Goal: Task Accomplishment & Management: Complete application form

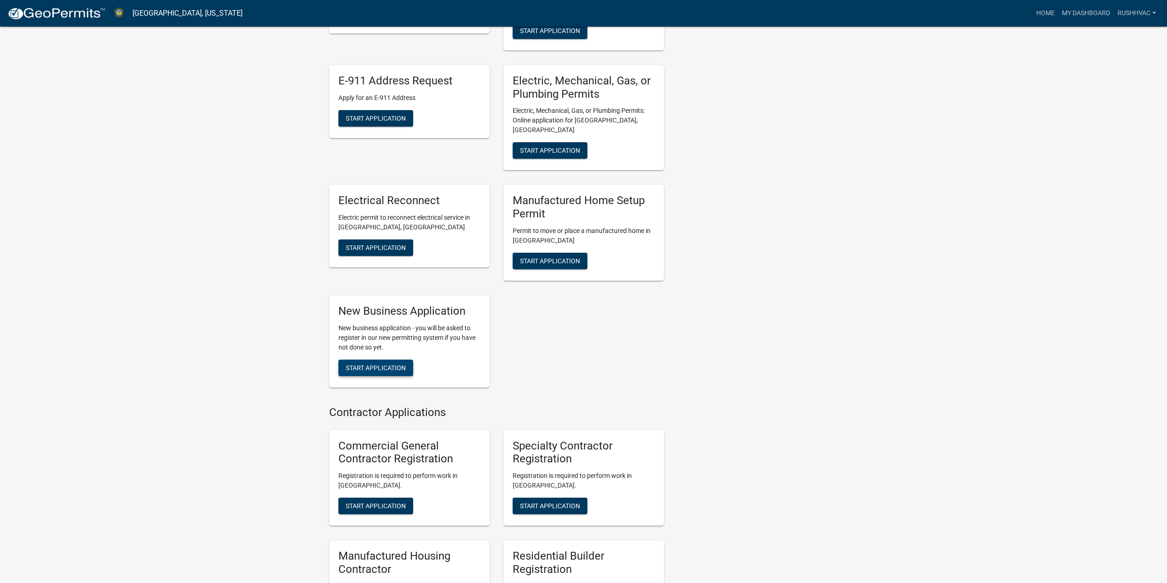
scroll to position [446, 0]
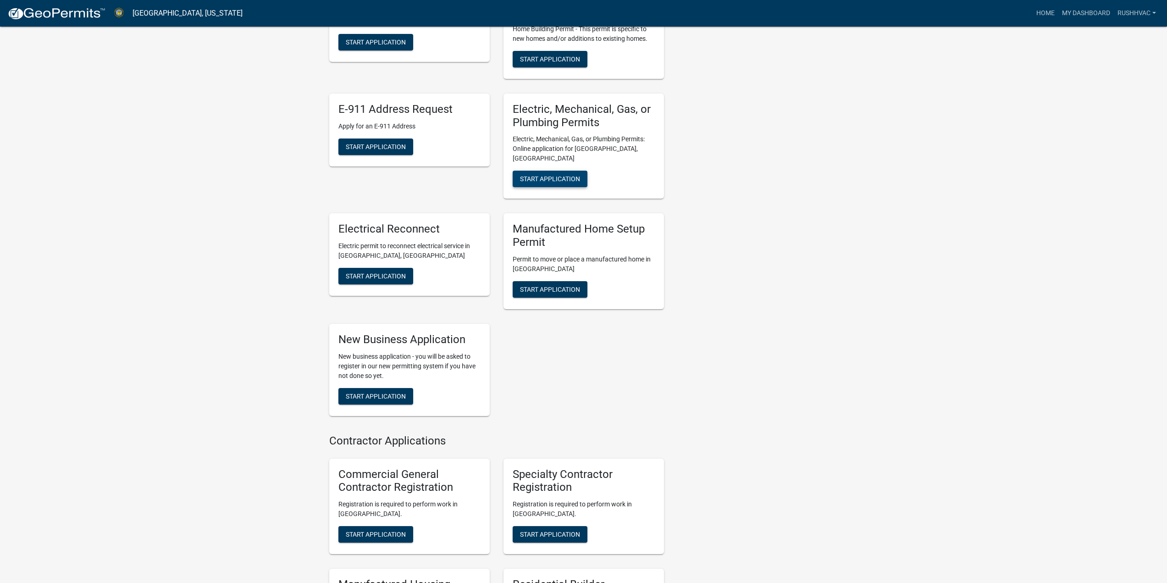
click at [549, 175] on span "Start Application" at bounding box center [550, 178] width 60 height 7
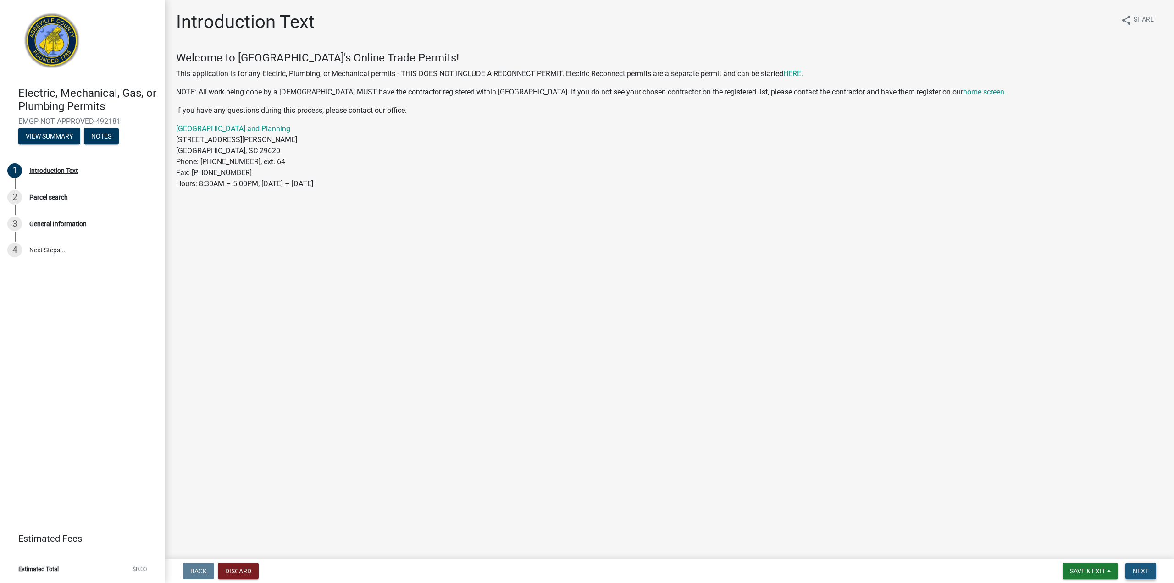
click at [1148, 573] on span "Next" at bounding box center [1141, 570] width 16 height 7
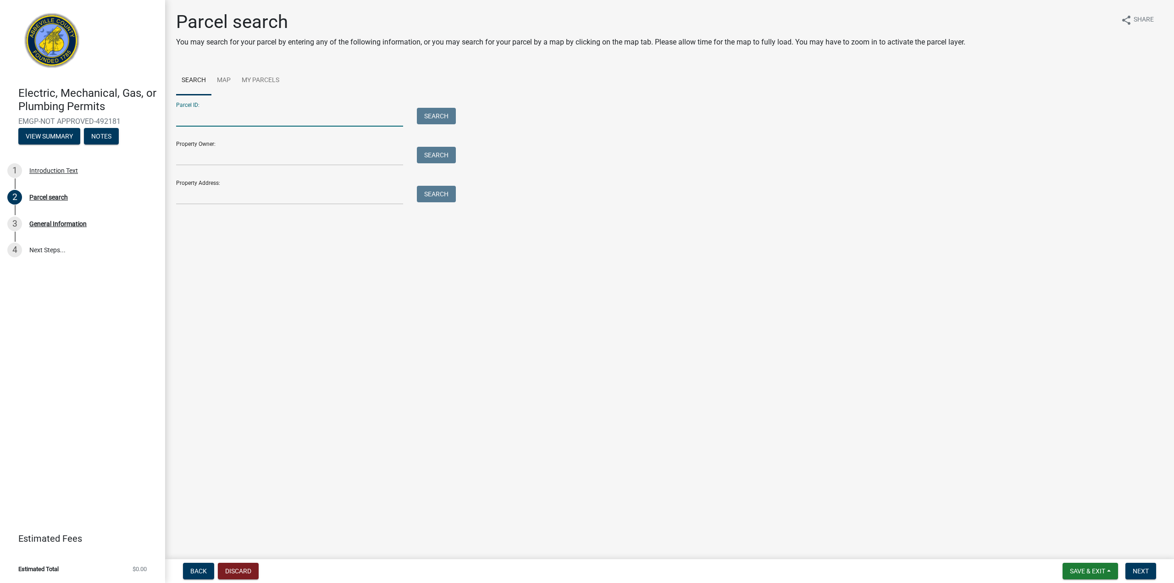
click at [185, 118] on input "Parcel ID:" at bounding box center [289, 117] width 227 height 19
click at [265, 162] on input "Property Owner:" at bounding box center [289, 156] width 227 height 19
click at [244, 202] on input "Property Address:" at bounding box center [289, 195] width 227 height 19
type input "104 W [PERSON_NAME]"
click at [432, 198] on button "Search" at bounding box center [436, 194] width 39 height 17
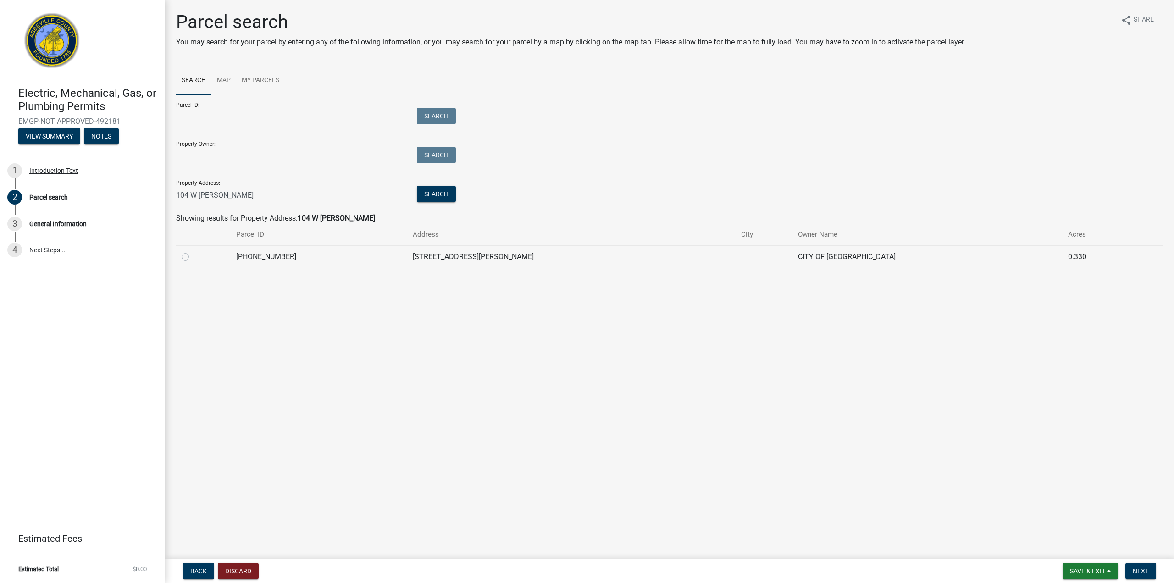
click at [193, 251] on label at bounding box center [193, 251] width 0 height 0
click at [193, 257] on input "radio" at bounding box center [196, 254] width 6 height 6
radio input "true"
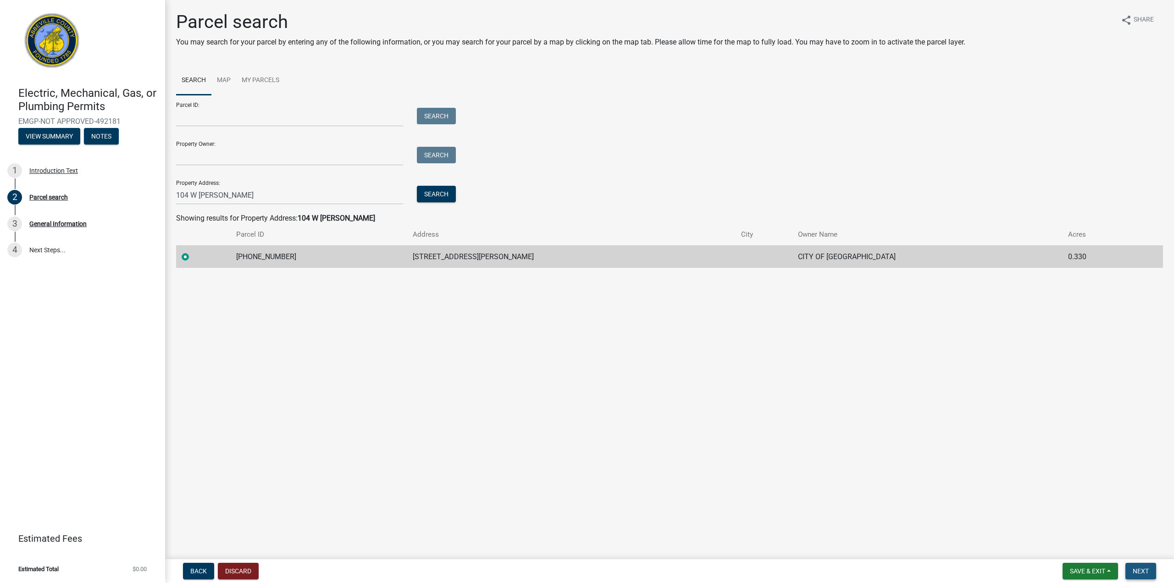
click at [1141, 571] on span "Next" at bounding box center [1141, 570] width 16 height 7
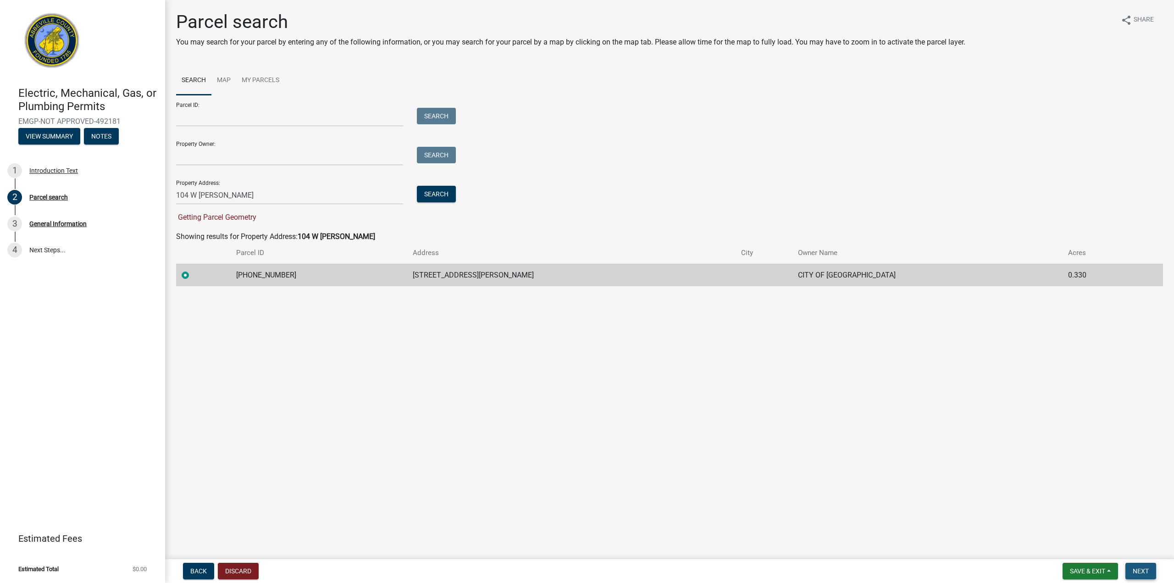
click at [1141, 571] on span "Next" at bounding box center [1141, 570] width 16 height 7
click at [193, 270] on label at bounding box center [193, 270] width 0 height 0
click at [193, 276] on input "radio" at bounding box center [196, 273] width 6 height 6
click at [199, 309] on main "Parcel search You may search for your parcel by entering any of the following i…" at bounding box center [669, 277] width 1009 height 555
click at [193, 270] on label at bounding box center [193, 270] width 0 height 0
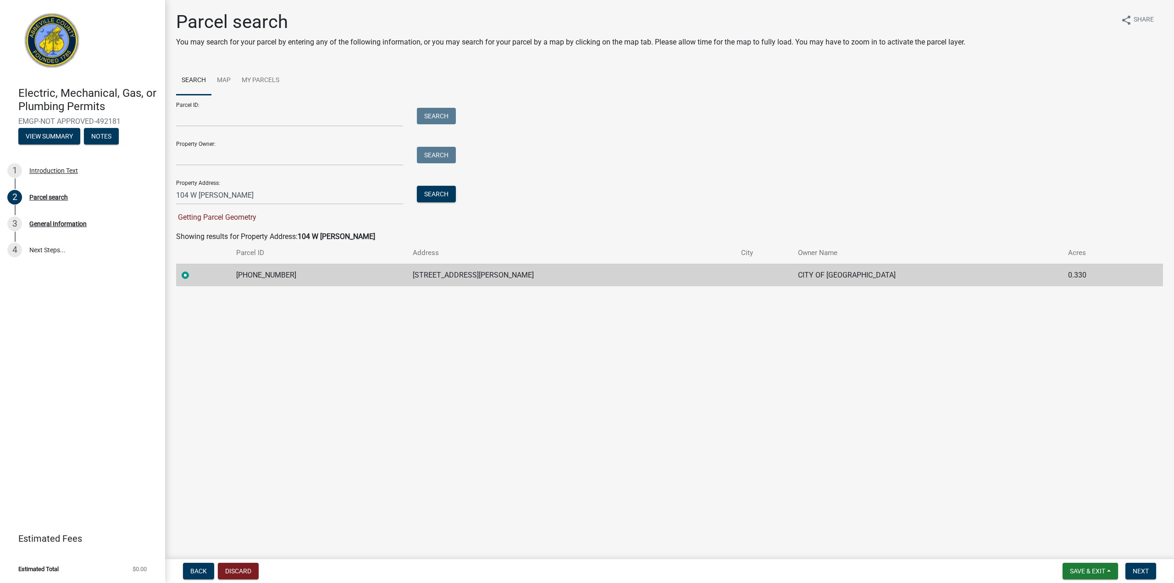
click at [193, 274] on input "radio" at bounding box center [196, 273] width 6 height 6
click at [1144, 568] on span "Next" at bounding box center [1141, 570] width 16 height 7
click at [1144, 564] on button "Next" at bounding box center [1140, 571] width 31 height 17
click at [909, 269] on td "CITY OF [GEOGRAPHIC_DATA]" at bounding box center [927, 275] width 270 height 22
click at [735, 271] on td at bounding box center [763, 275] width 57 height 22
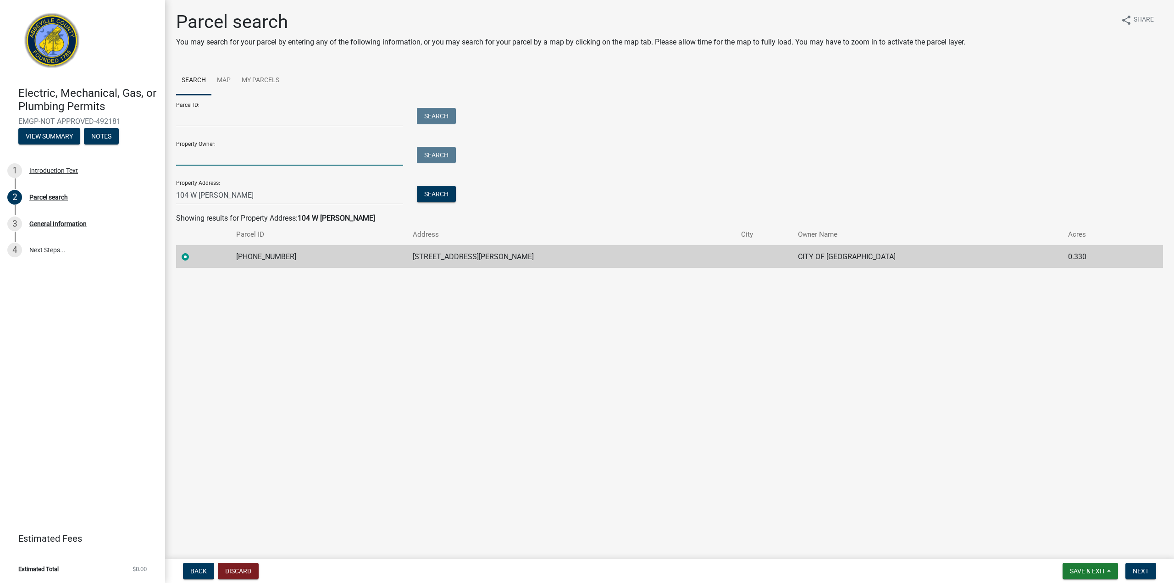
click at [282, 153] on input "Property Owner:" at bounding box center [289, 156] width 227 height 19
click at [267, 112] on input "Parcel ID:" at bounding box center [289, 117] width 227 height 19
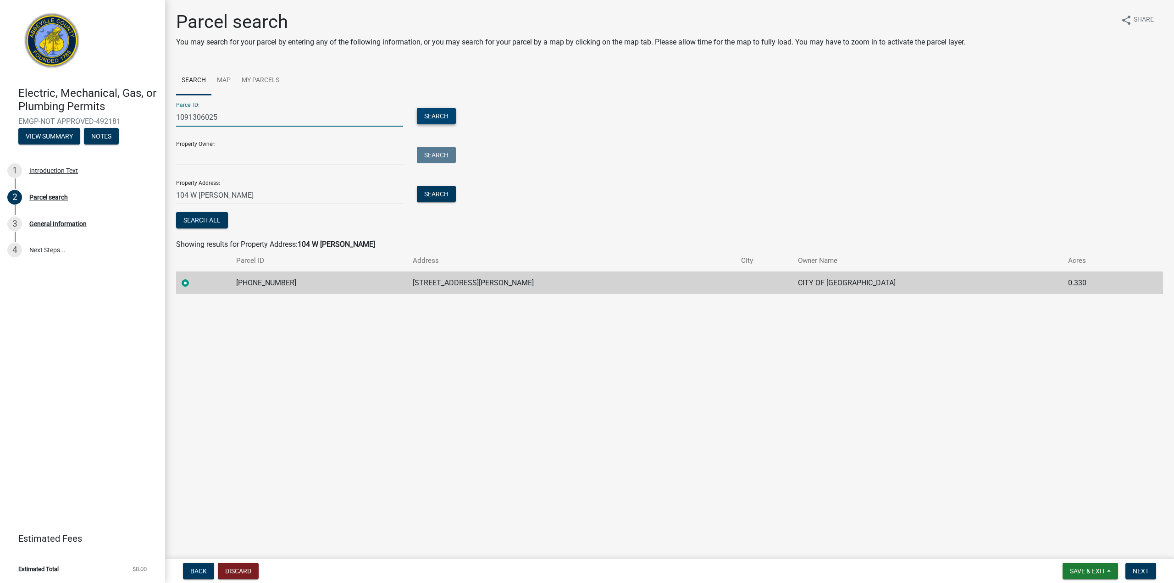
type input "1091306025"
click at [453, 114] on button "Search" at bounding box center [436, 116] width 39 height 17
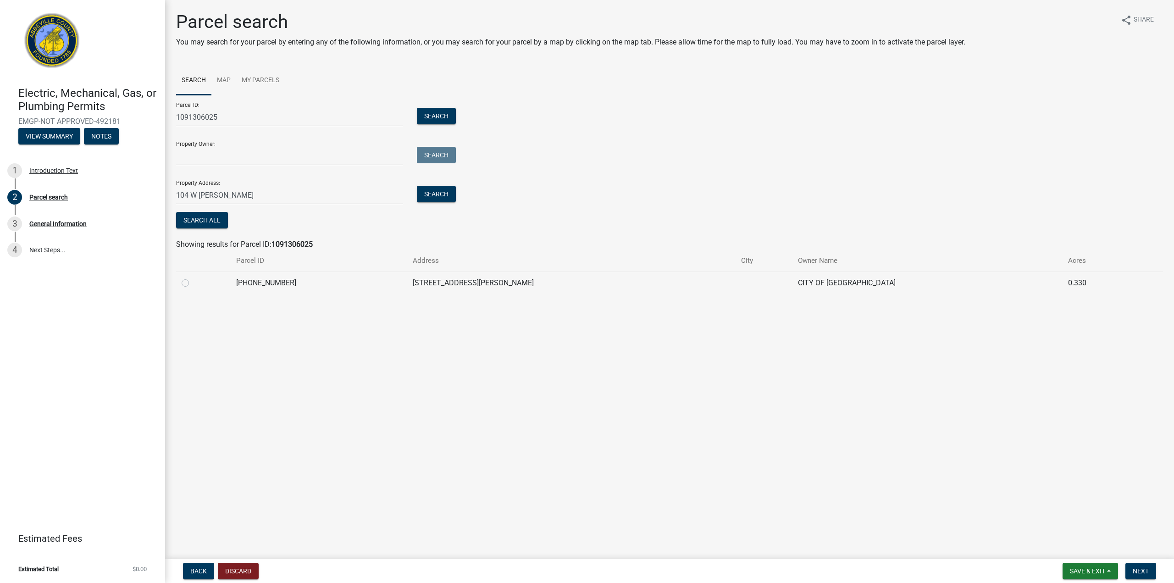
click at [193, 277] on label at bounding box center [193, 277] width 0 height 0
click at [193, 283] on input "radio" at bounding box center [196, 280] width 6 height 6
radio input "true"
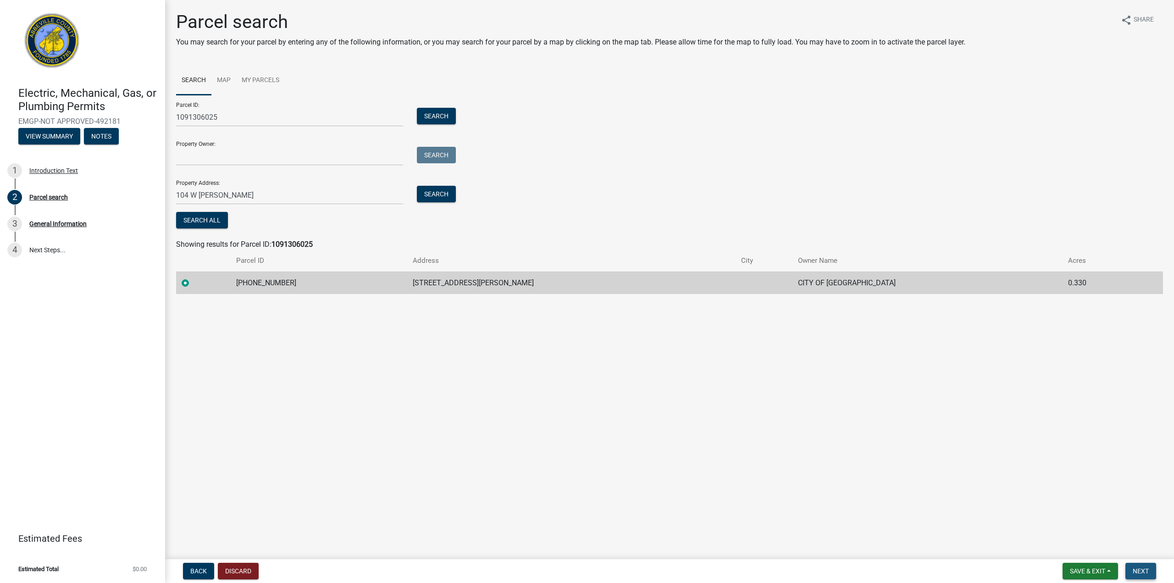
click at [1137, 566] on button "Next" at bounding box center [1140, 571] width 31 height 17
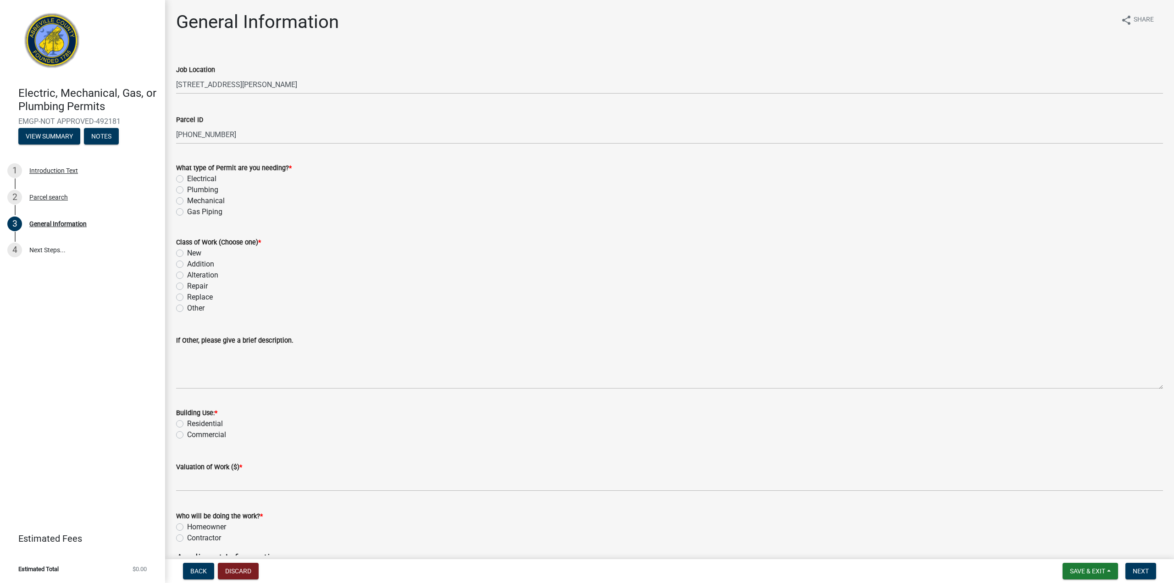
click at [187, 201] on label "Mechanical" at bounding box center [206, 200] width 38 height 11
click at [187, 201] on input "Mechanical" at bounding box center [190, 198] width 6 height 6
radio input "true"
click at [187, 210] on label "Gas Piping" at bounding box center [204, 211] width 35 height 11
click at [187, 210] on input "Gas Piping" at bounding box center [190, 209] width 6 height 6
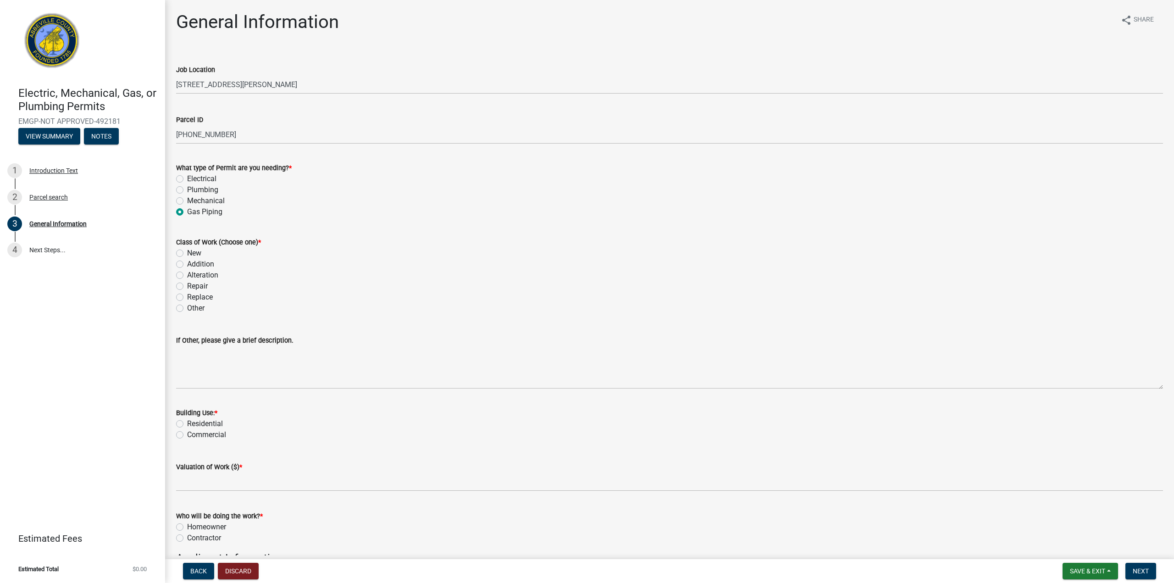
radio input "true"
click at [187, 199] on label "Mechanical" at bounding box center [206, 200] width 38 height 11
click at [187, 199] on input "Mechanical" at bounding box center [190, 198] width 6 height 6
radio input "true"
click at [187, 253] on label "New" at bounding box center [194, 253] width 14 height 11
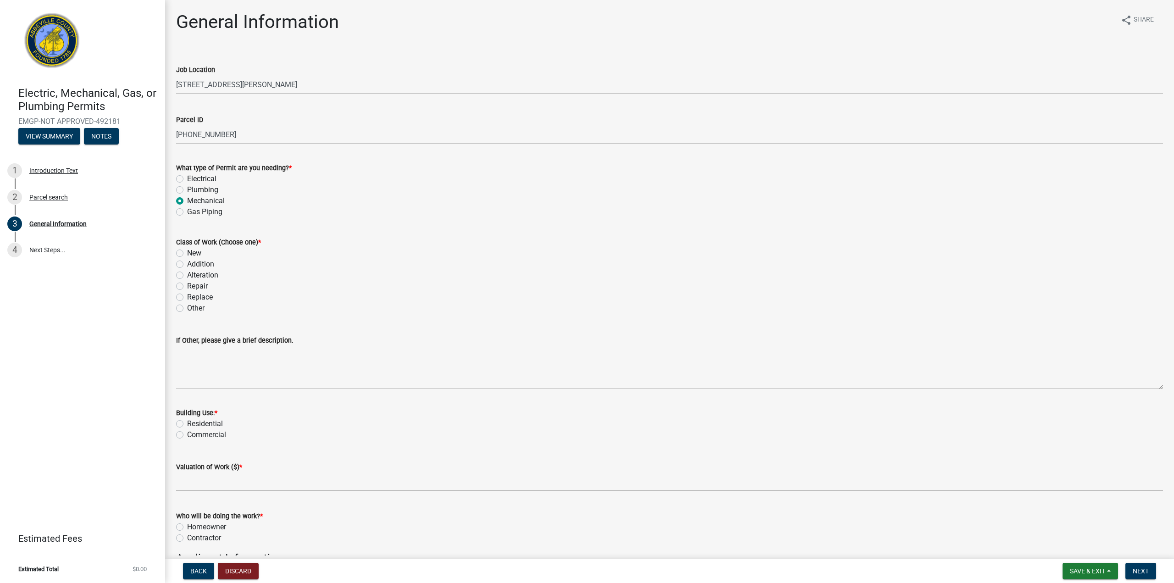
click at [187, 253] on input "New" at bounding box center [190, 251] width 6 height 6
radio input "true"
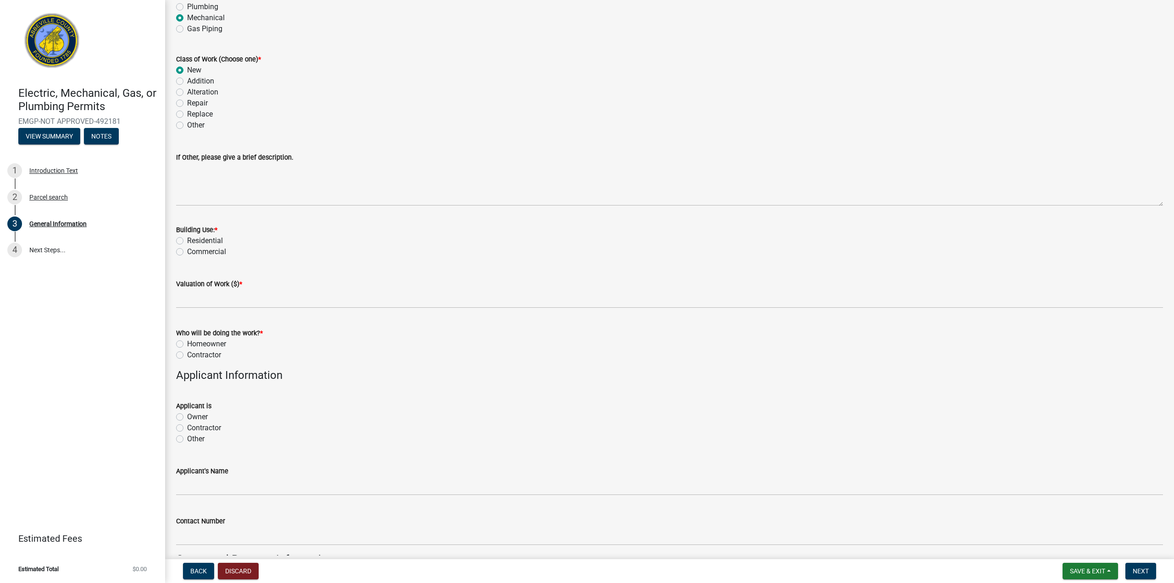
scroll to position [183, 0]
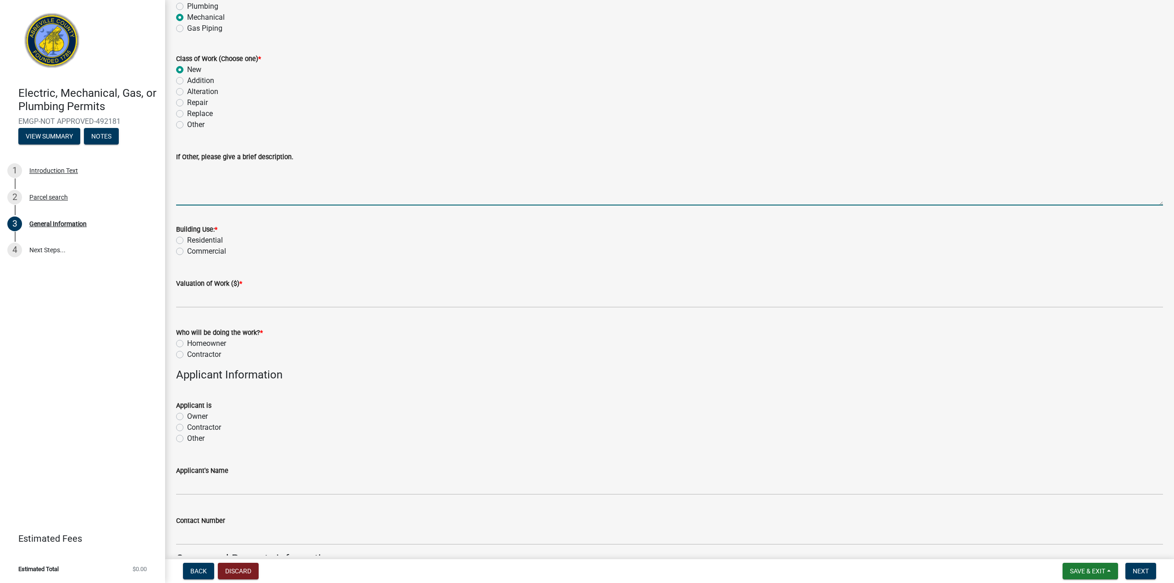
click at [208, 196] on textarea "If Other, please give a brief description." at bounding box center [669, 183] width 987 height 43
type textarea "Installing Generac Generator and Gas Pipping"
click at [187, 251] on label "Commercial" at bounding box center [206, 251] width 39 height 11
click at [187, 251] on input "Commercial" at bounding box center [190, 249] width 6 height 6
radio input "true"
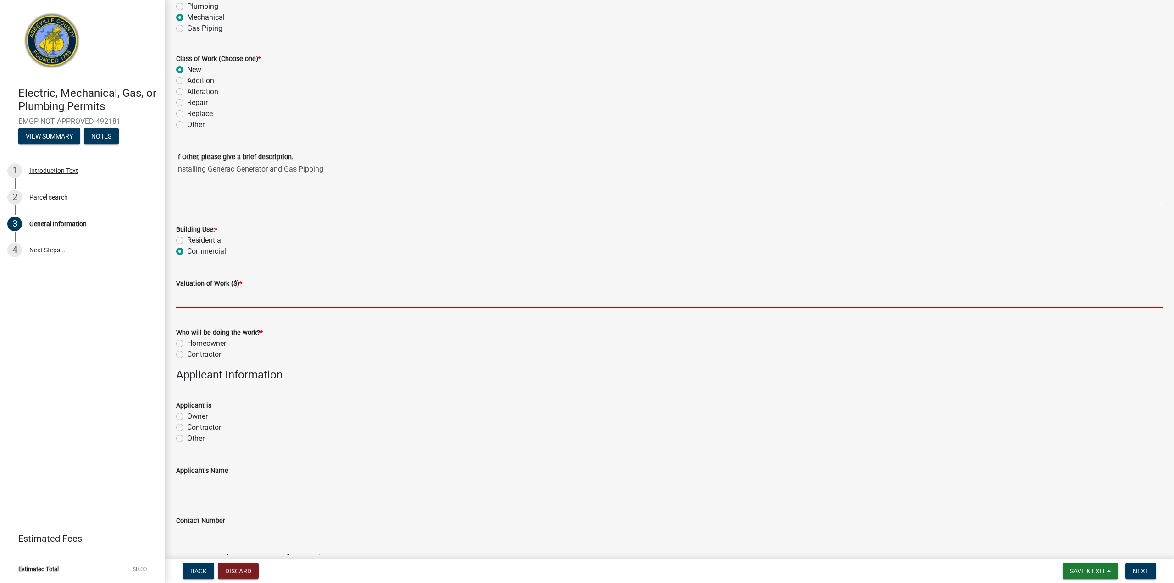
paste input "16,809.20"
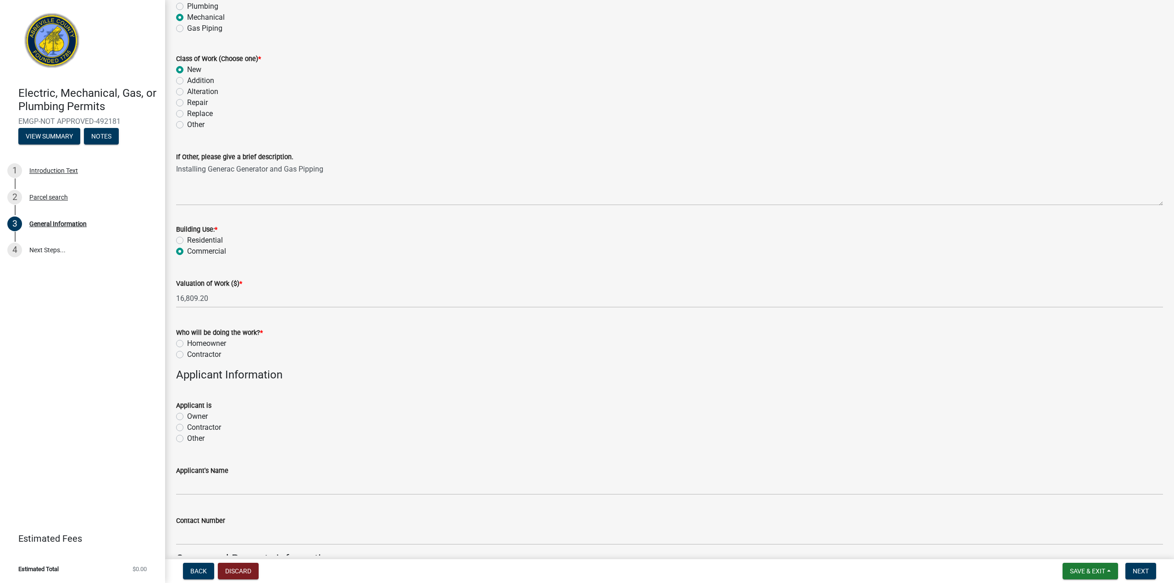
type input "16809.2"
click at [187, 354] on label "Contractor" at bounding box center [204, 354] width 34 height 11
click at [187, 354] on input "Contractor" at bounding box center [190, 352] width 6 height 6
radio input "true"
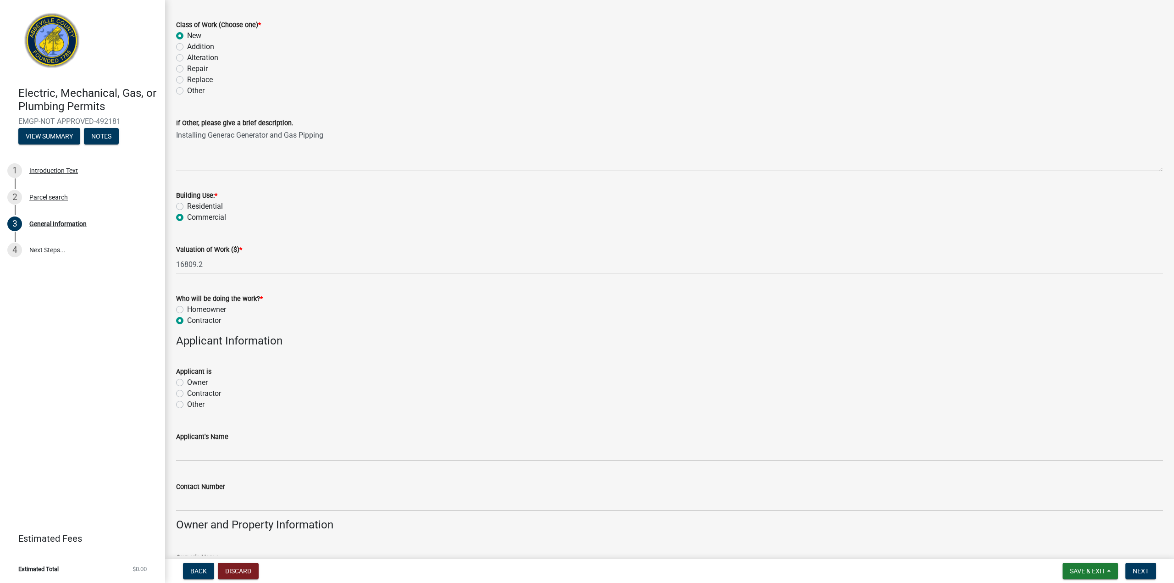
scroll to position [275, 0]
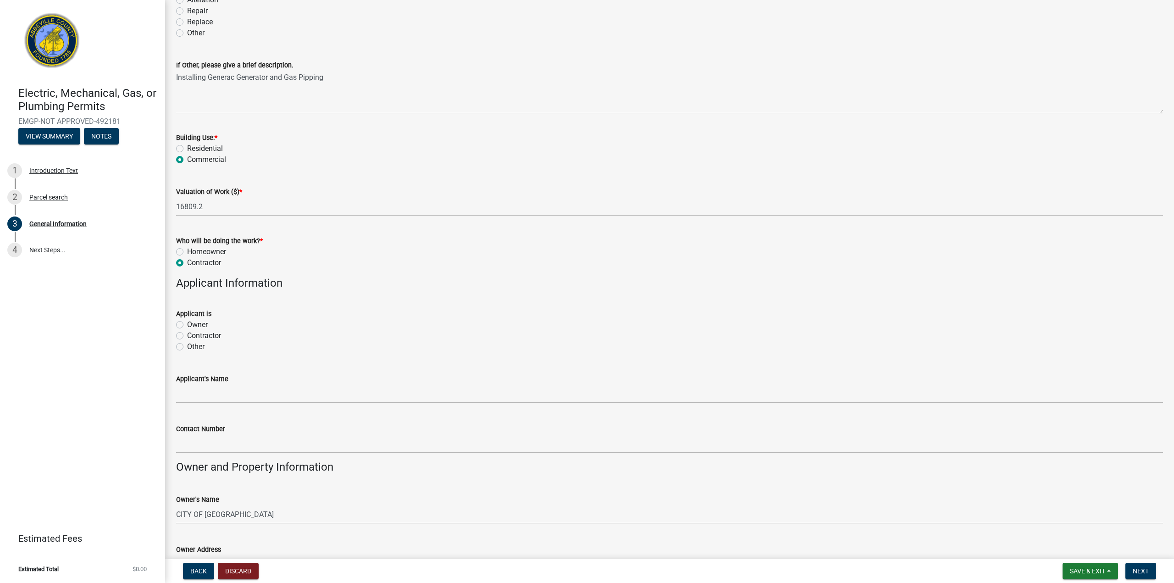
click at [187, 337] on label "Contractor" at bounding box center [204, 335] width 34 height 11
click at [187, 336] on input "Contractor" at bounding box center [190, 333] width 6 height 6
radio input "true"
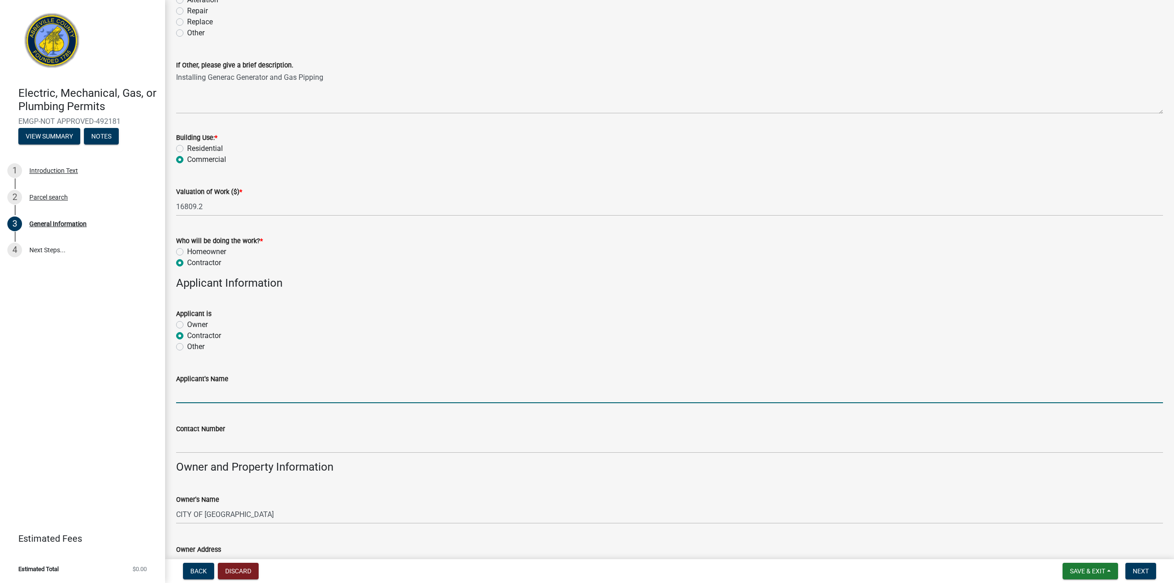
click at [186, 395] on input "Applicant's Name" at bounding box center [669, 393] width 987 height 19
type input "[PERSON_NAME]"
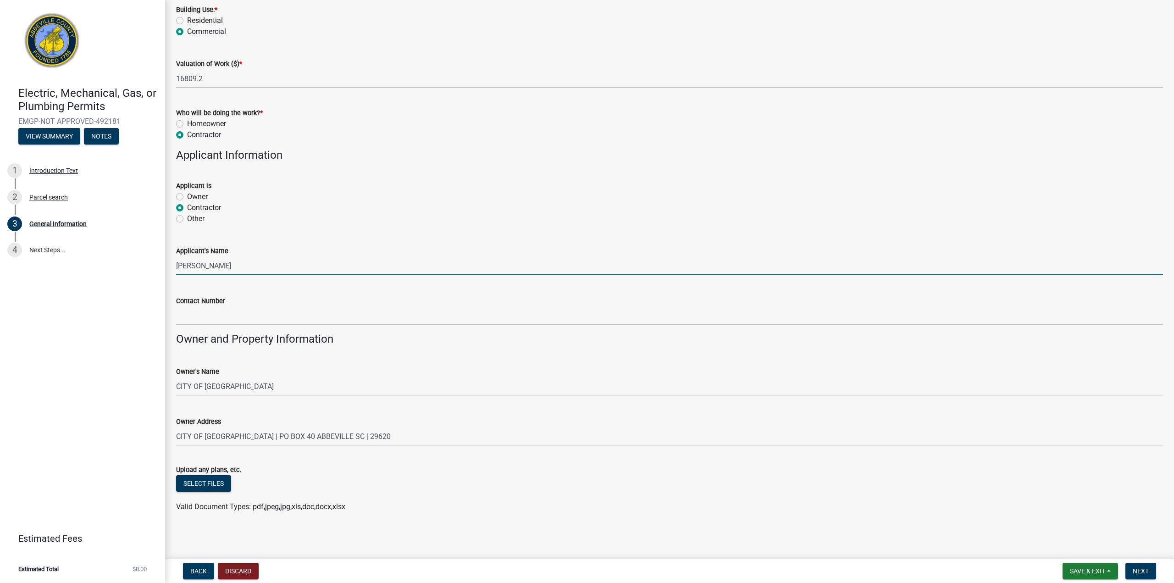
scroll to position [404, 0]
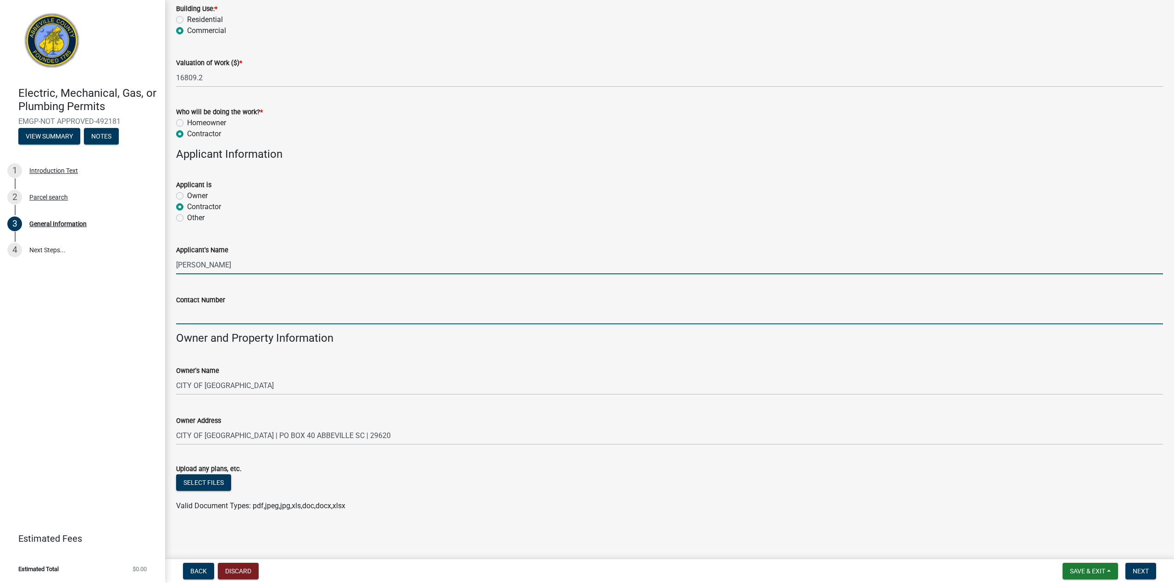
click at [195, 320] on input "Contact Number" at bounding box center [669, 314] width 987 height 19
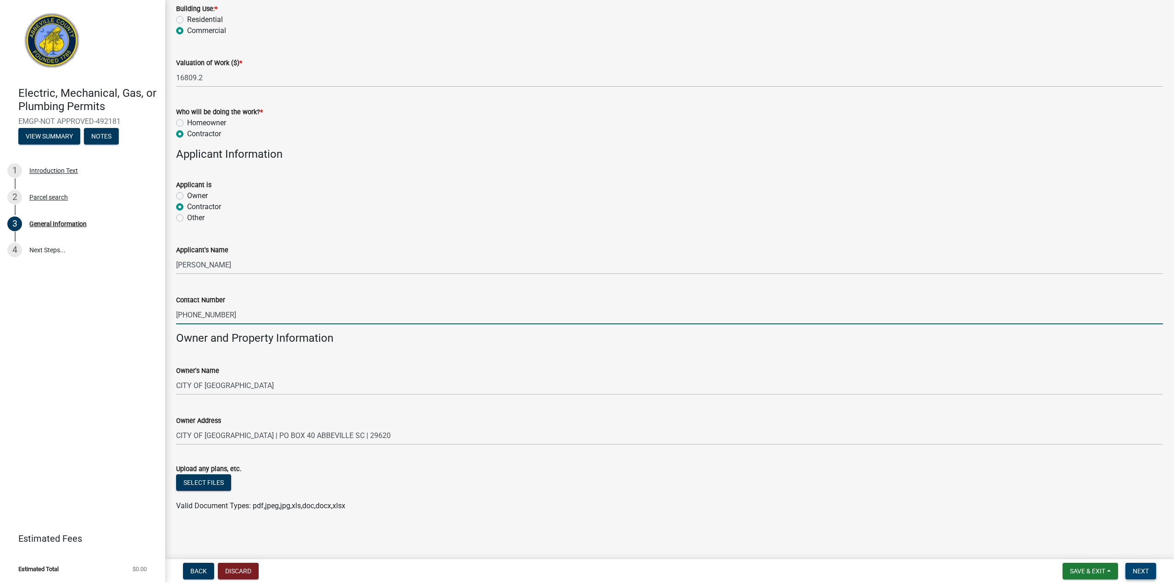
type input "[PHONE_NUMBER]"
click at [1144, 565] on button "Next" at bounding box center [1140, 571] width 31 height 17
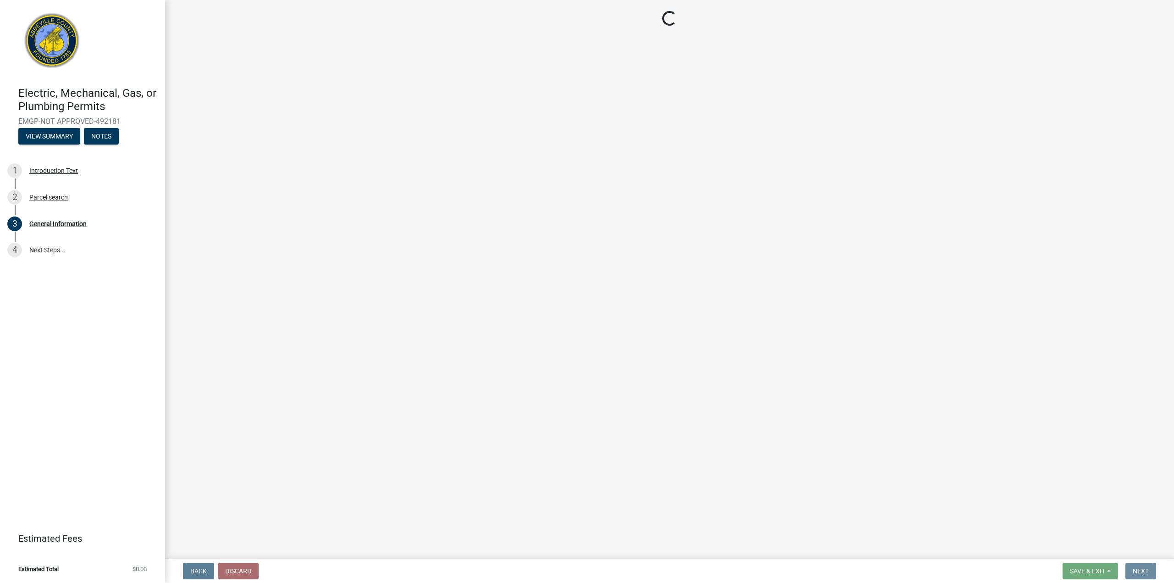
scroll to position [0, 0]
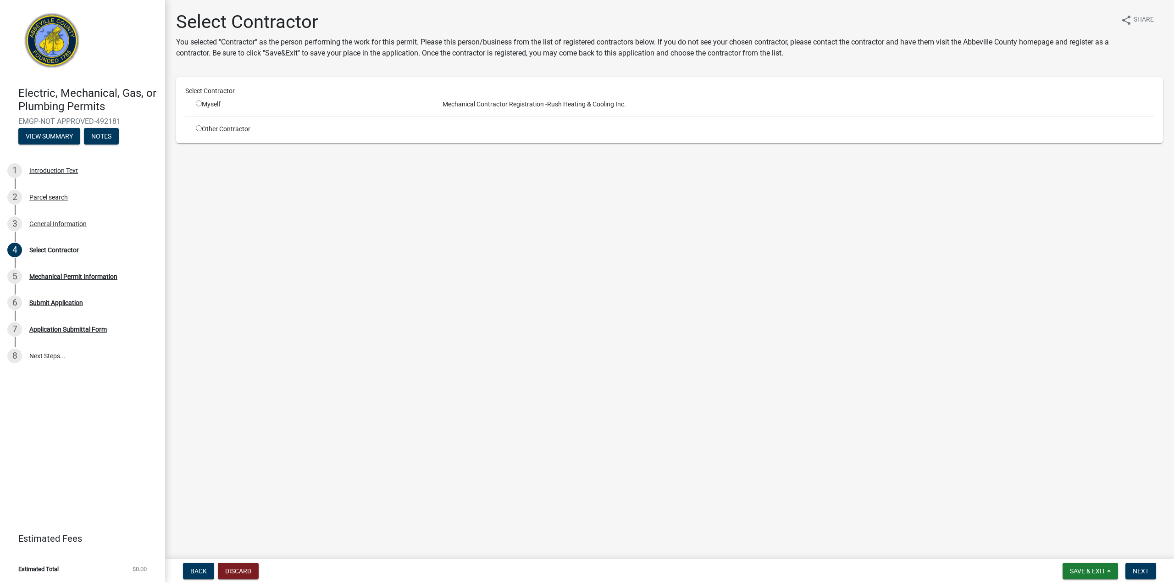
click at [199, 103] on input "radio" at bounding box center [199, 103] width 6 height 6
radio input "true"
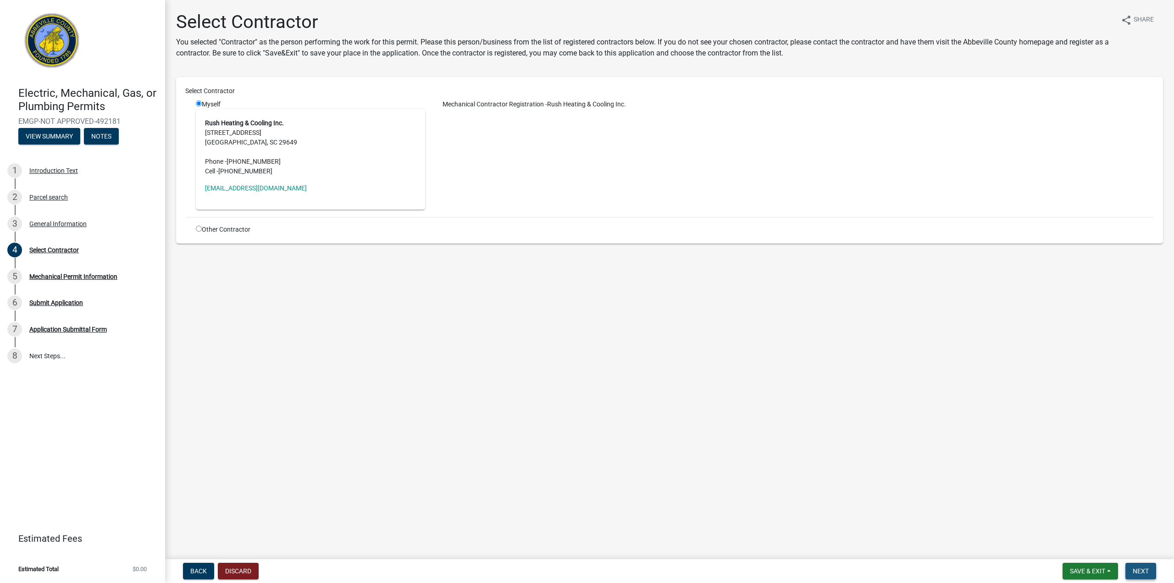
click at [1141, 568] on span "Next" at bounding box center [1141, 570] width 16 height 7
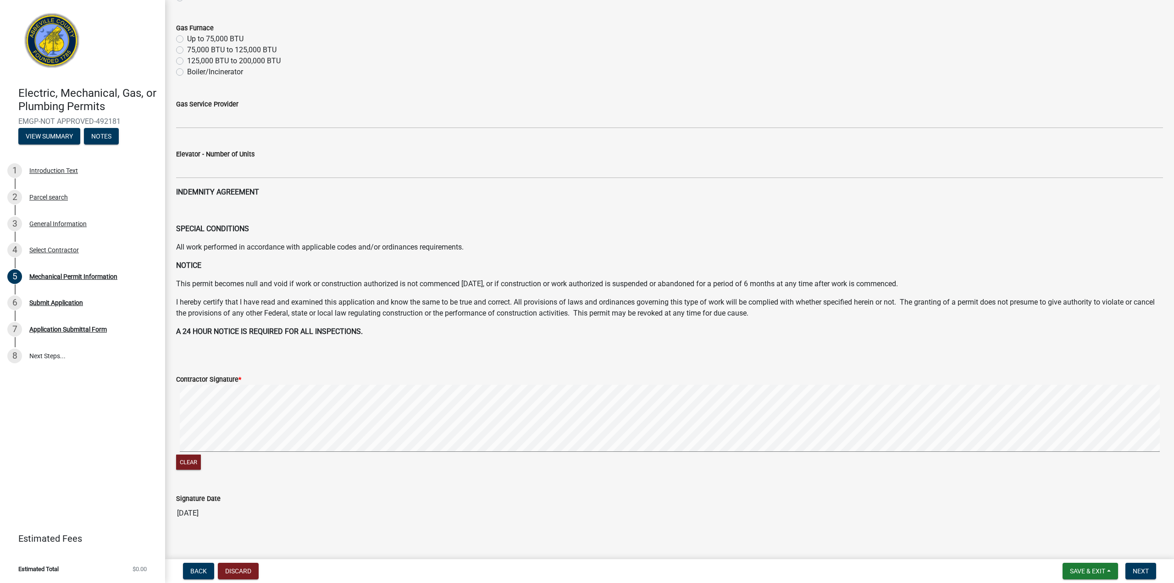
scroll to position [188, 0]
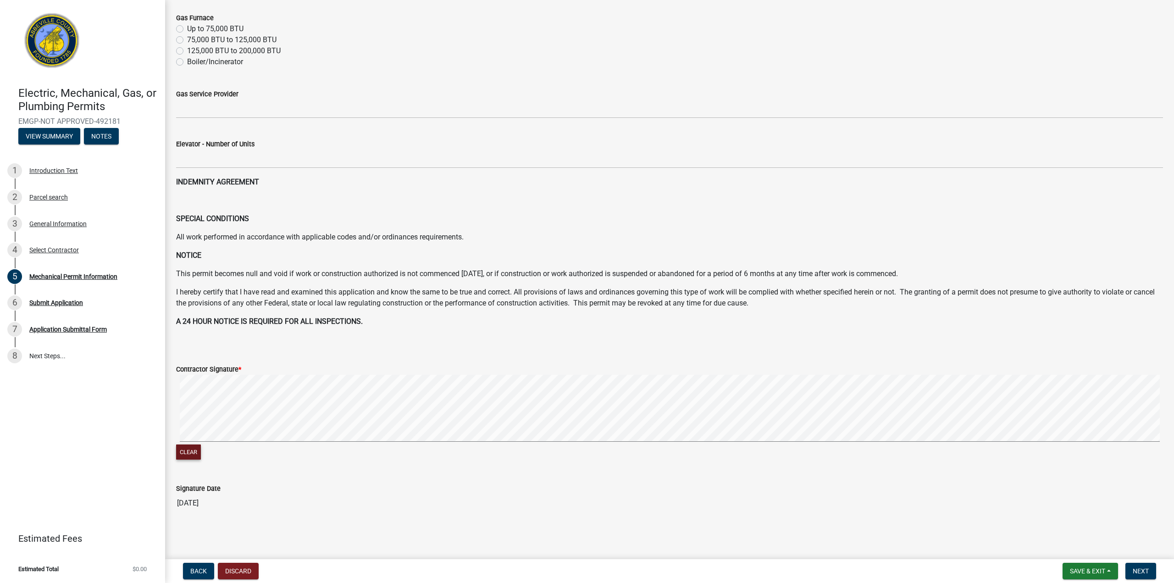
click at [182, 453] on button "Clear" at bounding box center [188, 451] width 25 height 15
click at [468, 442] on signature-pad at bounding box center [669, 410] width 987 height 70
click at [594, 453] on div "Clear" at bounding box center [669, 418] width 987 height 87
click at [1151, 571] on button "Next" at bounding box center [1140, 571] width 31 height 17
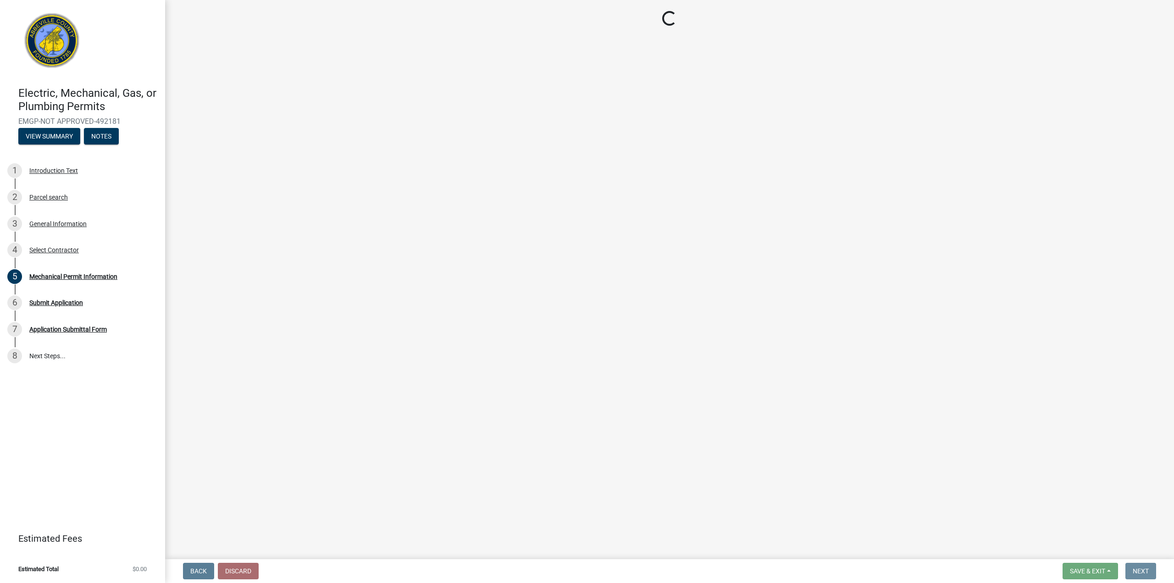
scroll to position [0, 0]
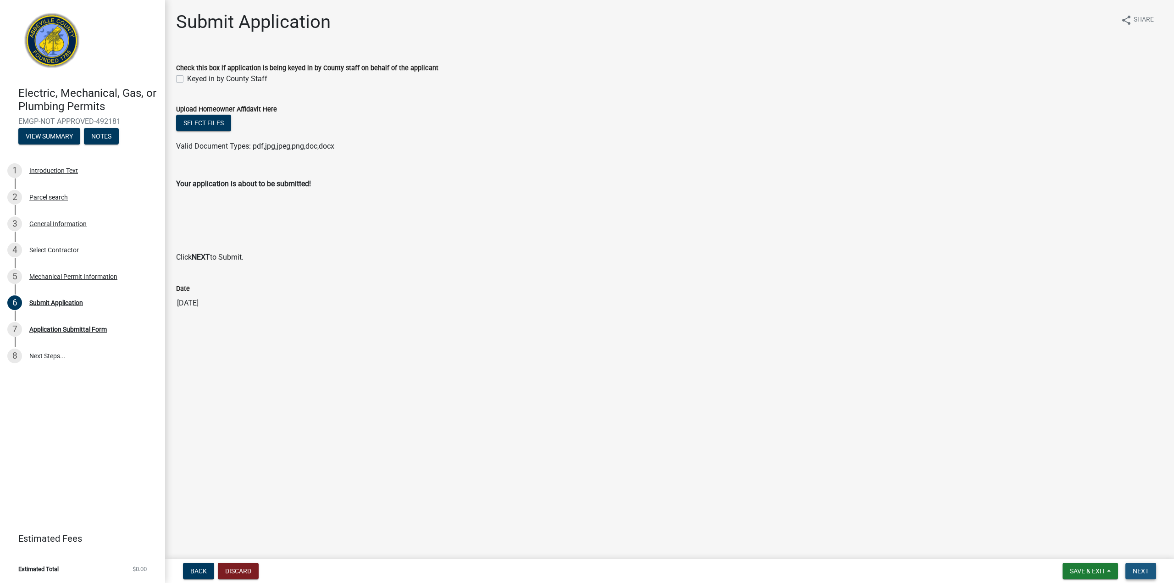
click at [1143, 568] on span "Next" at bounding box center [1141, 570] width 16 height 7
